Goal: Task Accomplishment & Management: Manage account settings

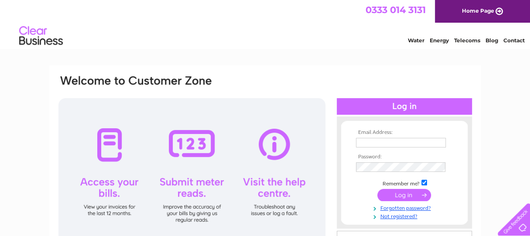
type input "petebrooks@blueyonder.co.uk"
click at [407, 195] on input "submit" at bounding box center [404, 195] width 54 height 12
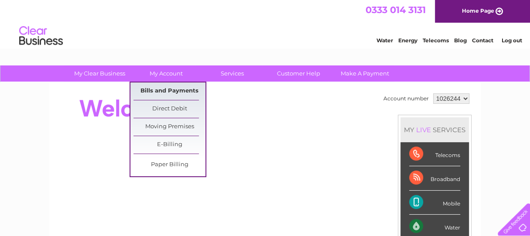
click at [168, 91] on link "Bills and Payments" at bounding box center [169, 90] width 72 height 17
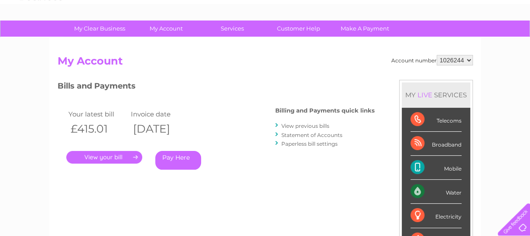
scroll to position [116, 0]
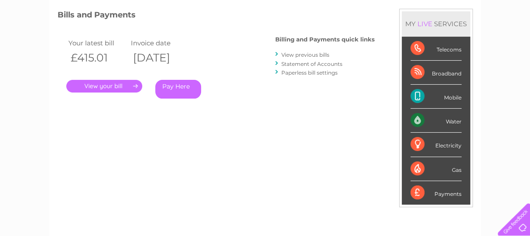
click at [100, 85] on link "." at bounding box center [104, 86] width 76 height 13
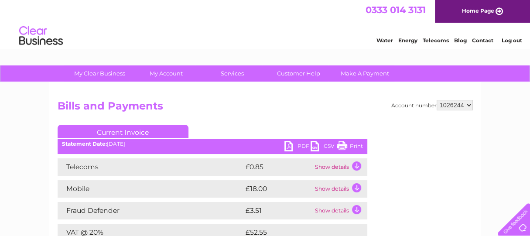
click at [288, 147] on link "PDF" at bounding box center [297, 147] width 26 height 13
